Goal: Check status: Check status

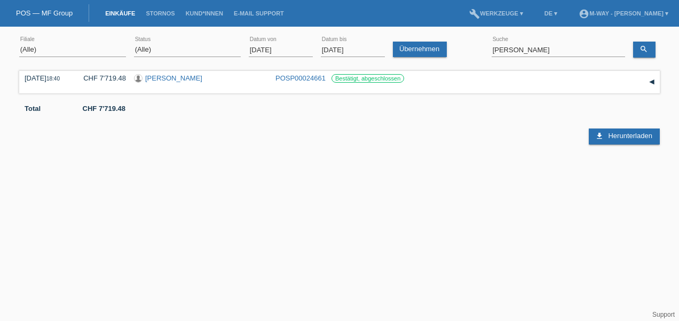
select select "ALL"
drag, startPoint x: 553, startPoint y: 51, endPoint x: 454, endPoint y: 52, distance: 98.8
click at [454, 52] on div "(Alle) [PERSON_NAME] Passion Vélo SàRL [GEOGRAPHIC_DATA] [GEOGRAPHIC_DATA] [GEO…" at bounding box center [339, 50] width 641 height 36
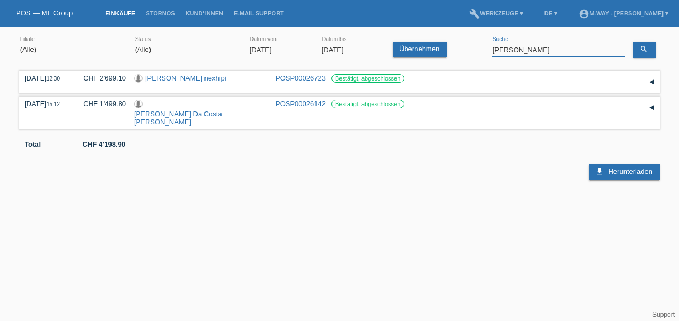
type input "[PERSON_NAME]"
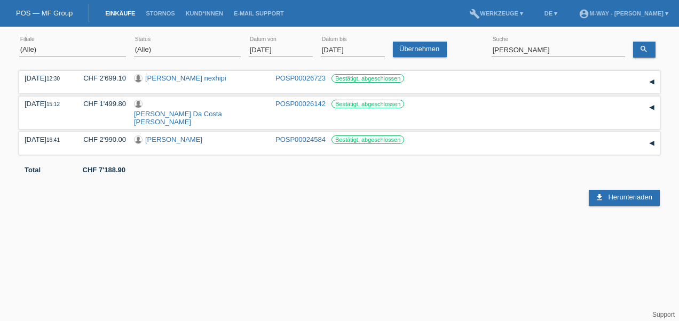
click at [286, 53] on input "[DATE]" at bounding box center [281, 49] width 64 height 13
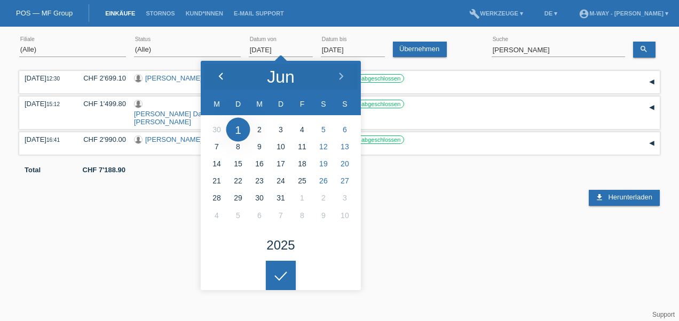
click at [224, 70] on div at bounding box center [221, 77] width 40 height 32
type input "[DATE]"
click at [642, 48] on icon "search" at bounding box center [644, 49] width 9 height 9
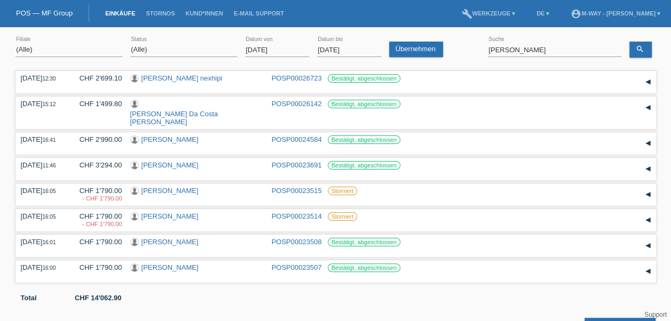
click at [291, 46] on input "[DATE]" at bounding box center [277, 49] width 64 height 13
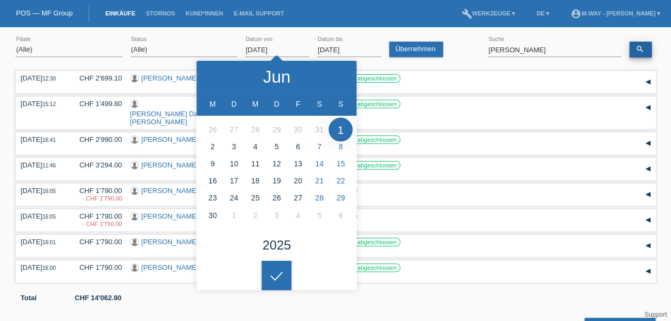
click at [643, 47] on icon "search" at bounding box center [640, 49] width 9 height 9
click at [298, 36] on div "[DATE] error Datum von" at bounding box center [277, 50] width 64 height 36
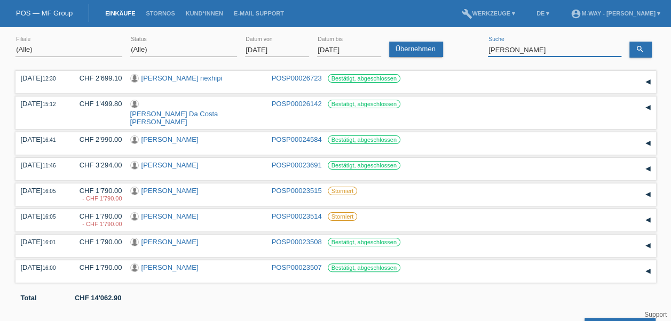
drag, startPoint x: 511, startPoint y: 49, endPoint x: 446, endPoint y: 44, distance: 65.8
click at [446, 44] on div "(Alle) [PERSON_NAME] Passion Vélo SàRL [GEOGRAPHIC_DATA] [GEOGRAPHIC_DATA] [GEO…" at bounding box center [335, 50] width 641 height 36
type input "[PERSON_NAME]"
